Goal: Information Seeking & Learning: Learn about a topic

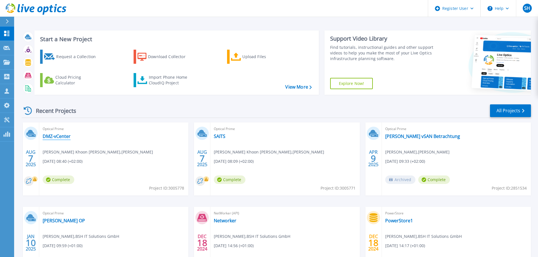
click at [56, 137] on link "DMZ-vCenter" at bounding box center [57, 137] width 28 height 6
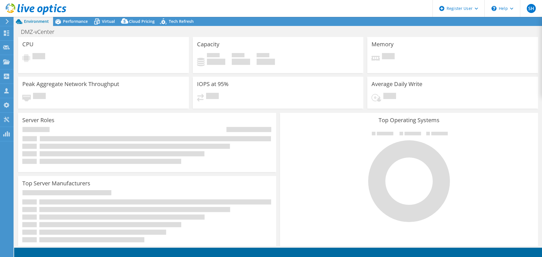
select select "EUFrankfurt"
select select "USD"
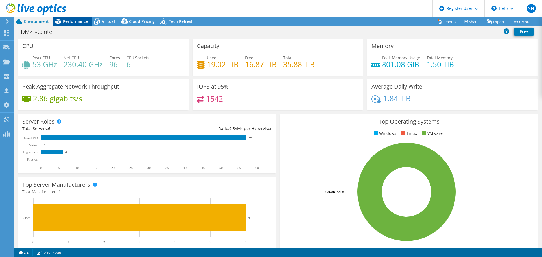
click at [75, 20] on span "Performance" at bounding box center [75, 21] width 25 height 5
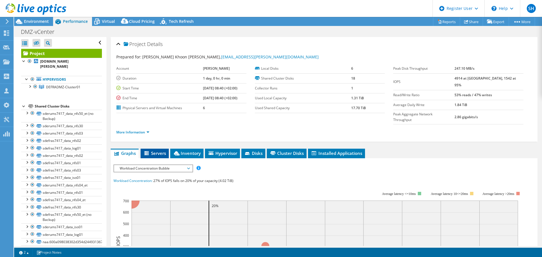
click at [158, 151] on span "Servers" at bounding box center [154, 154] width 23 height 6
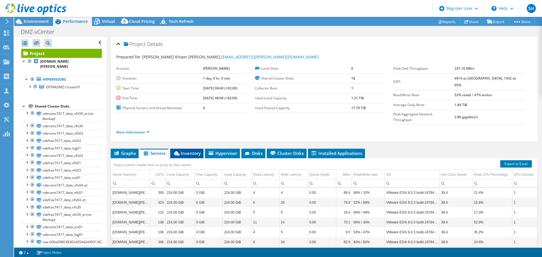
click at [189, 151] on span "Inventory" at bounding box center [187, 154] width 28 height 6
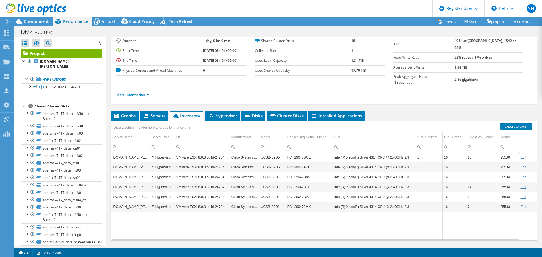
scroll to position [42, 0]
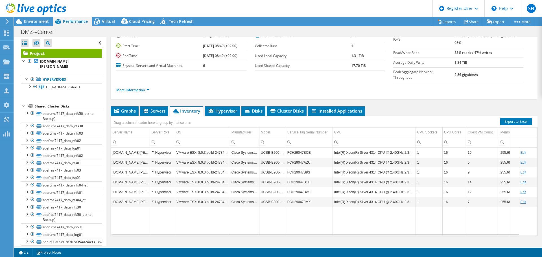
click at [26, 7] on icon at bounding box center [36, 9] width 61 height 12
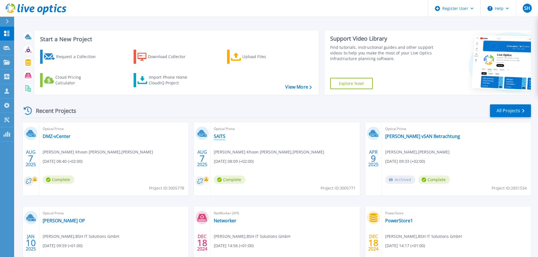
click at [218, 137] on link "SAITS" at bounding box center [220, 137] width 12 height 6
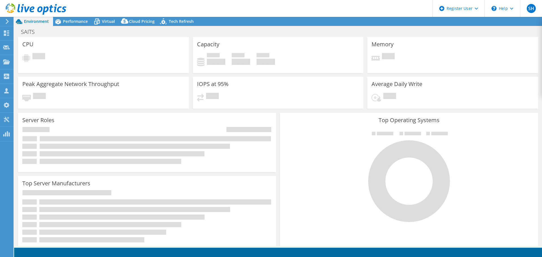
select select "EUFrankfurt"
select select "EUR"
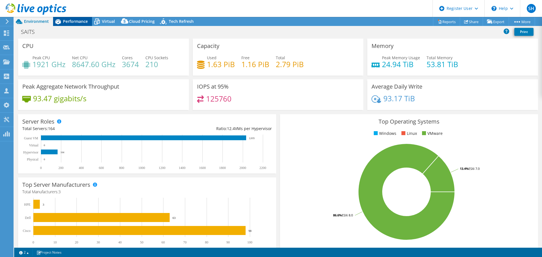
click at [79, 22] on span "Performance" at bounding box center [75, 21] width 25 height 5
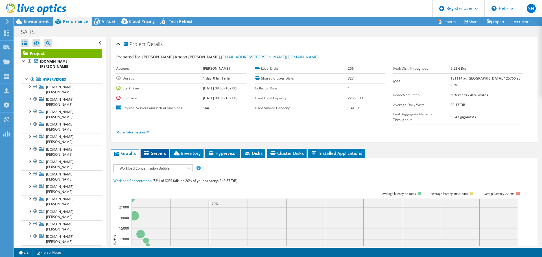
click at [160, 151] on span "Servers" at bounding box center [154, 154] width 23 height 6
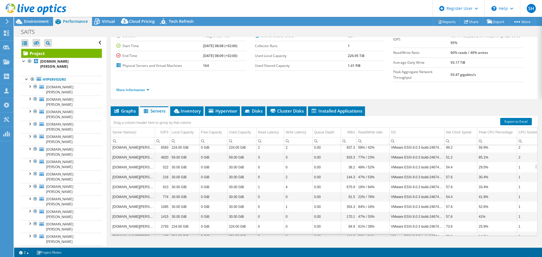
scroll to position [373, 0]
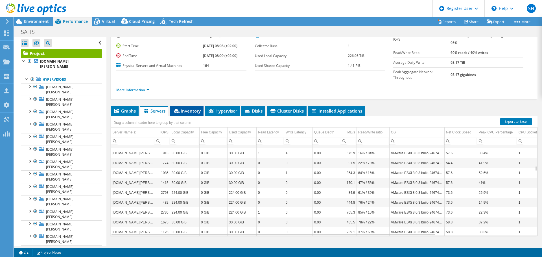
click at [195, 108] on span "Inventory" at bounding box center [187, 111] width 28 height 6
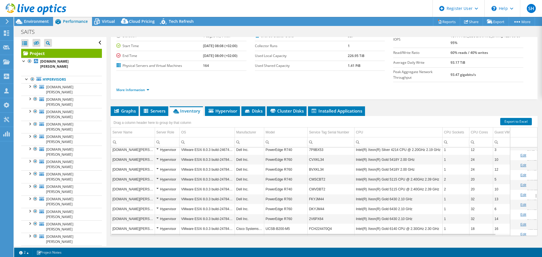
scroll to position [847, 0]
